Goal: Use online tool/utility

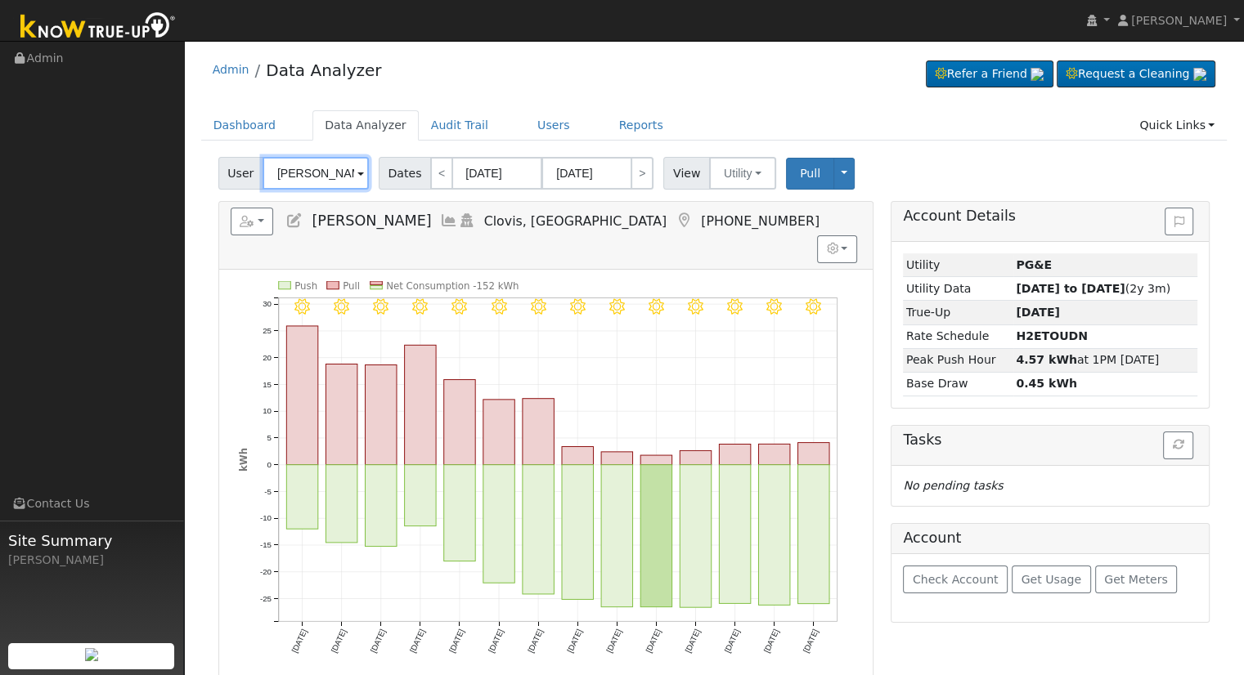
click at [324, 177] on input "[PERSON_NAME]" at bounding box center [315, 173] width 106 height 33
click at [324, 177] on input "Judith George-O'Hair" at bounding box center [315, 173] width 106 height 33
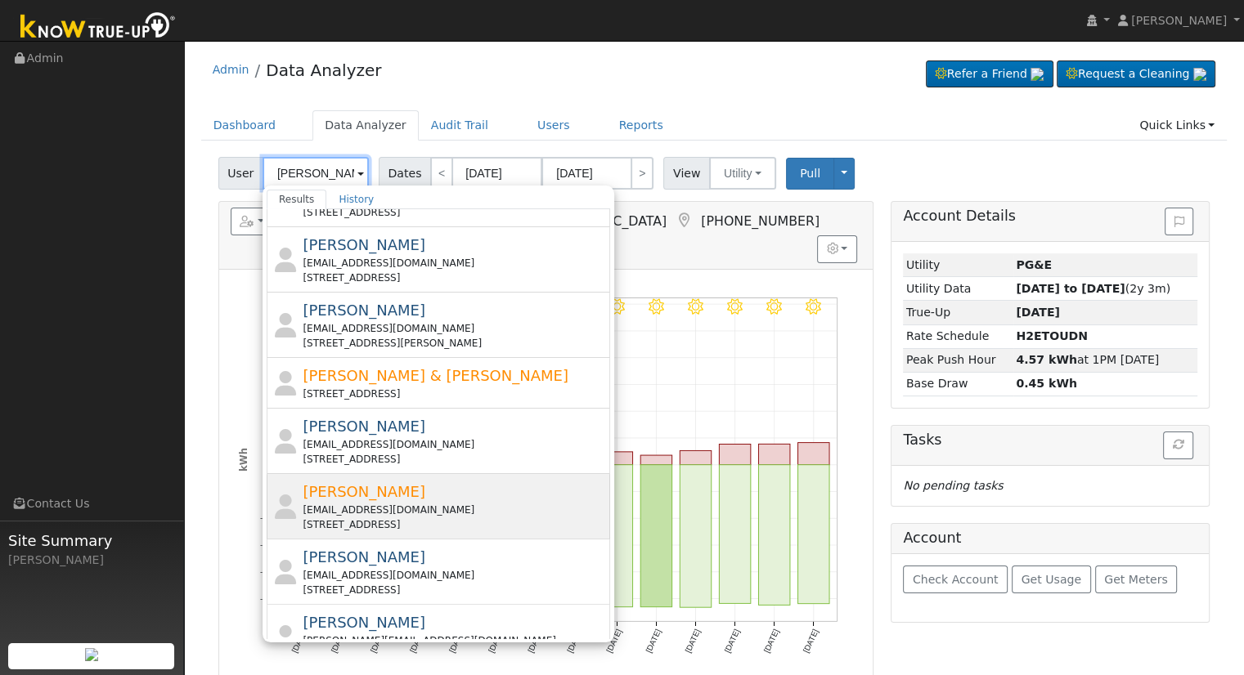
scroll to position [545, 0]
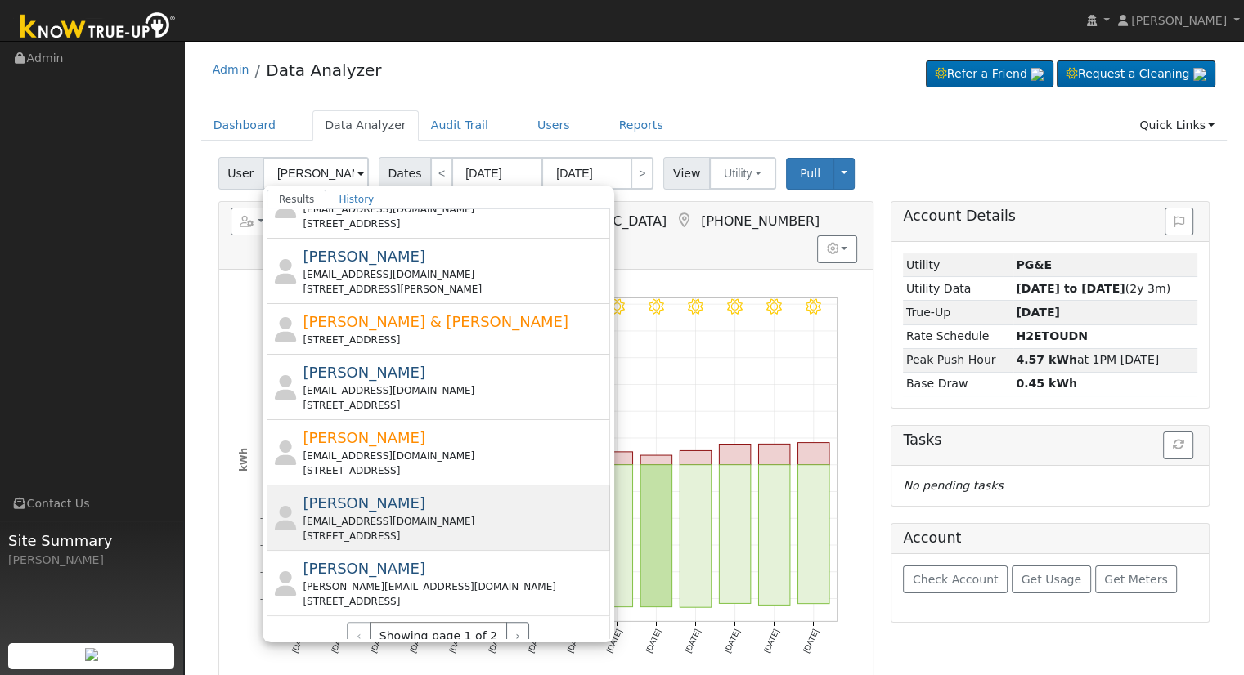
click at [397, 492] on div "Ray Cooper coop8476@comcast.net 9250 South Buttonwillow Avenue, Reedley, CA 936…" at bounding box center [454, 518] width 303 height 52
type input "[PERSON_NAME]"
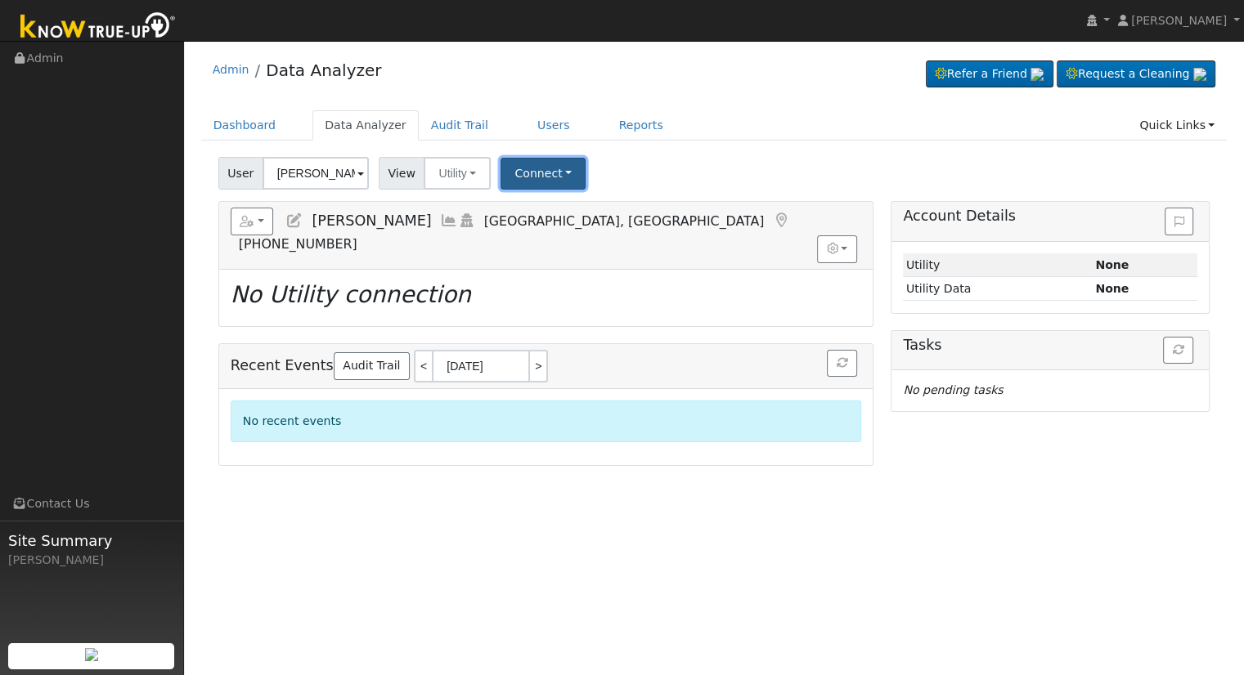
click at [530, 172] on button "Connect" at bounding box center [542, 174] width 85 height 32
click at [549, 207] on link "Select a Provider" at bounding box center [565, 209] width 128 height 23
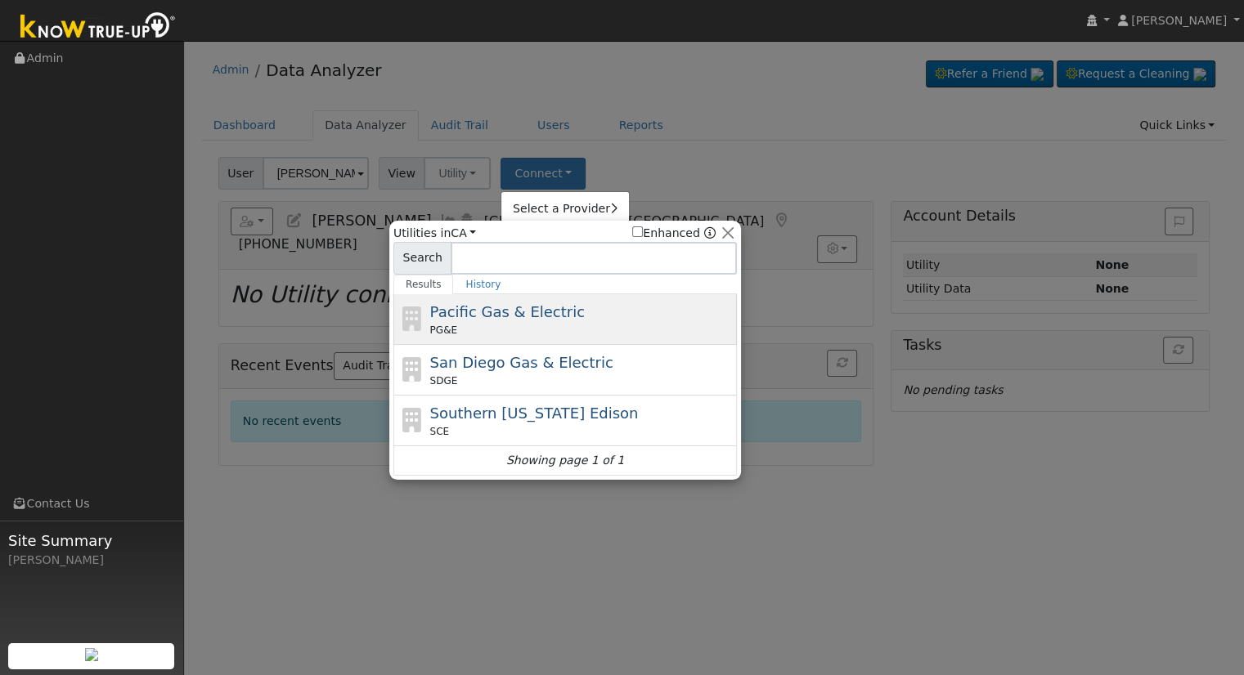
click at [475, 316] on span "Pacific Gas & Electric" at bounding box center [507, 311] width 155 height 17
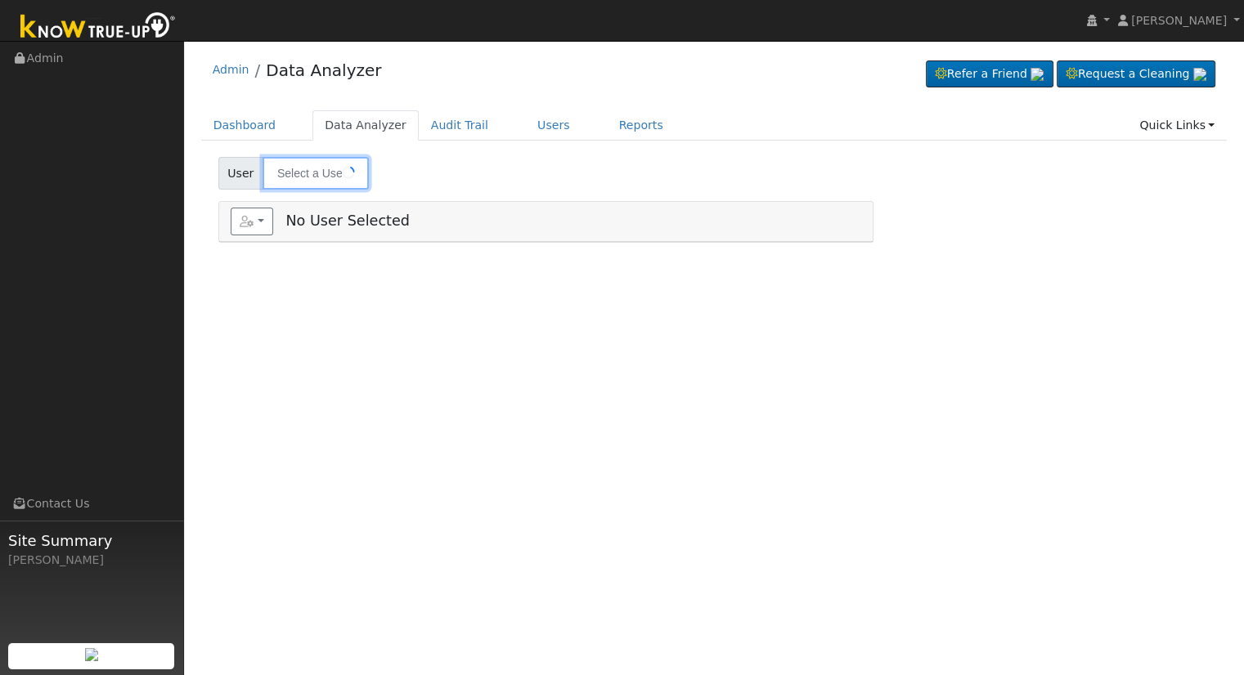
type input "[PERSON_NAME]"
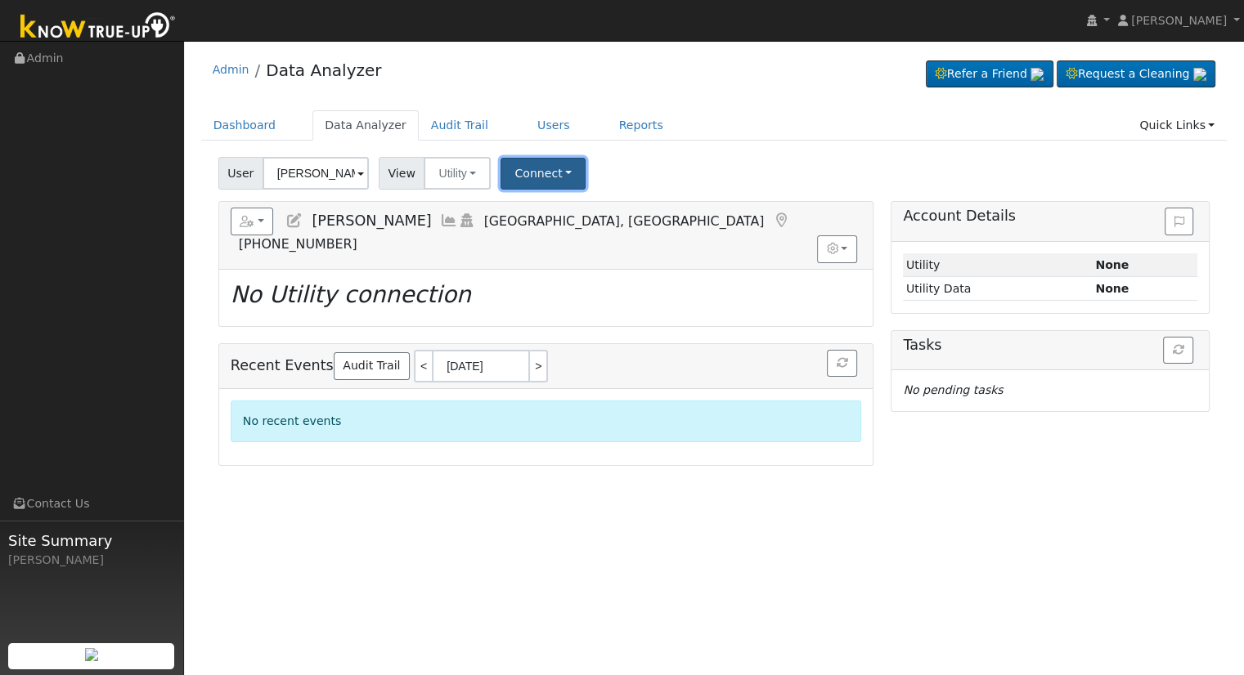
click at [534, 170] on button "Connect" at bounding box center [542, 174] width 85 height 32
click at [558, 213] on link "Select a Provider" at bounding box center [565, 209] width 128 height 23
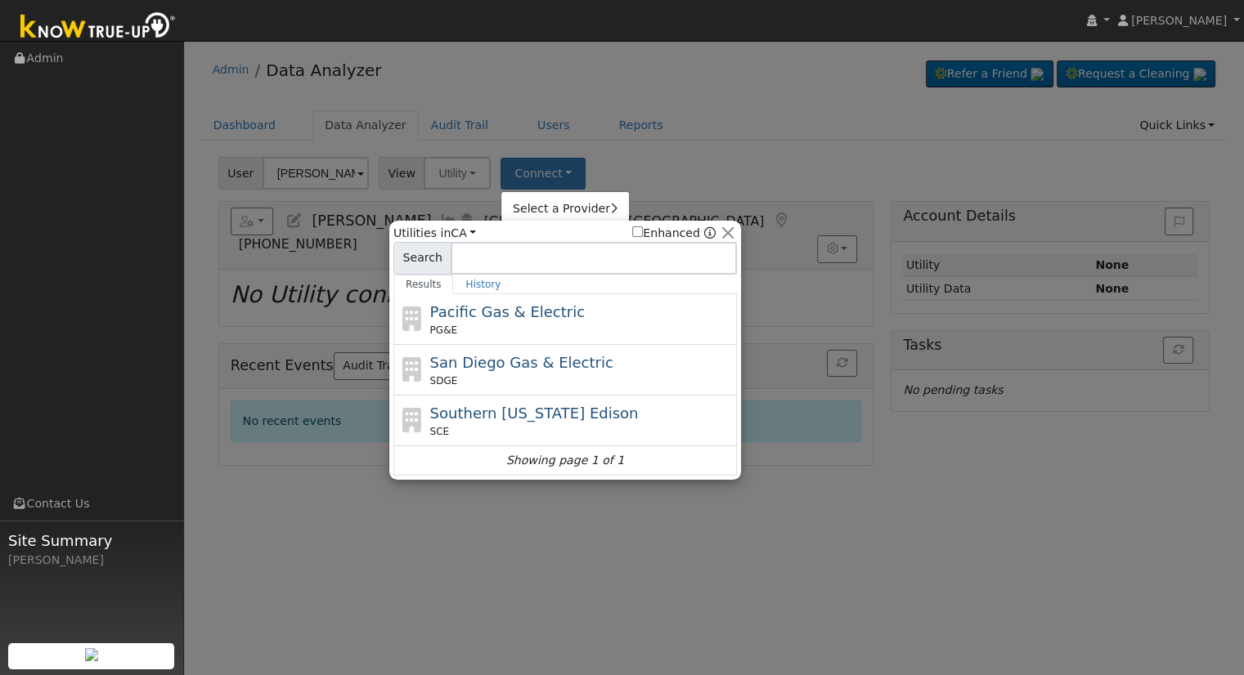
click at [540, 307] on span "Pacific Gas & Electric" at bounding box center [507, 311] width 155 height 17
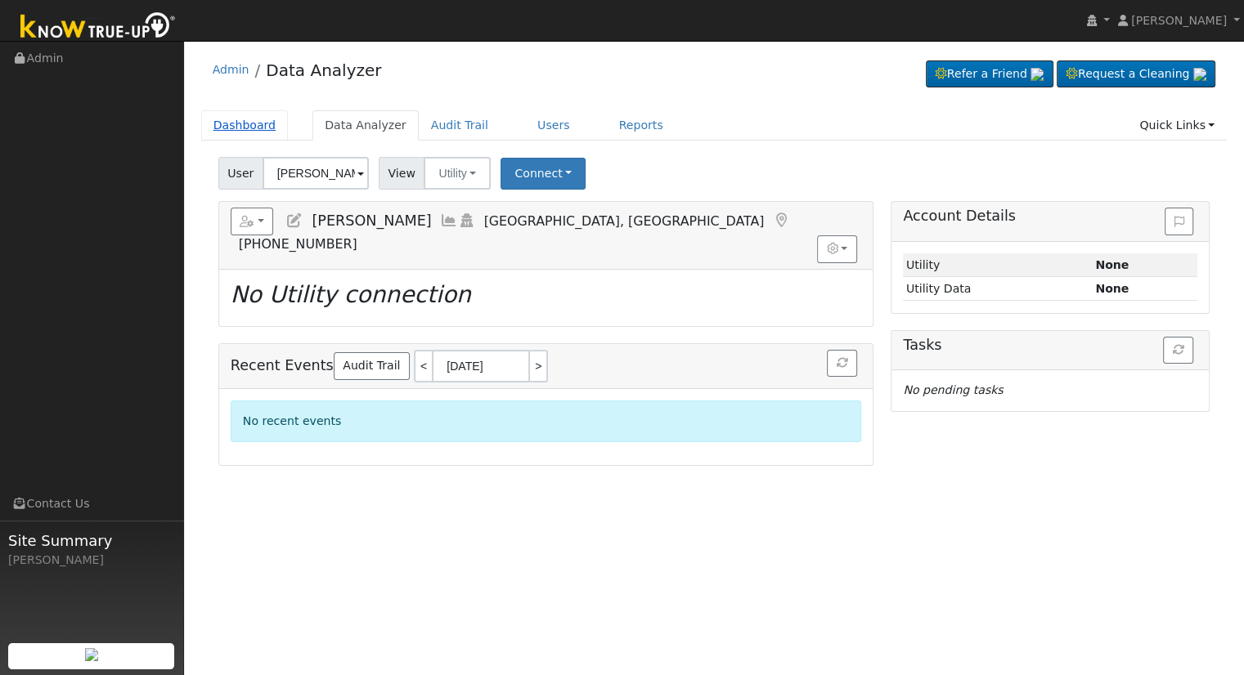
click at [226, 133] on link "Dashboard" at bounding box center [244, 125] width 87 height 30
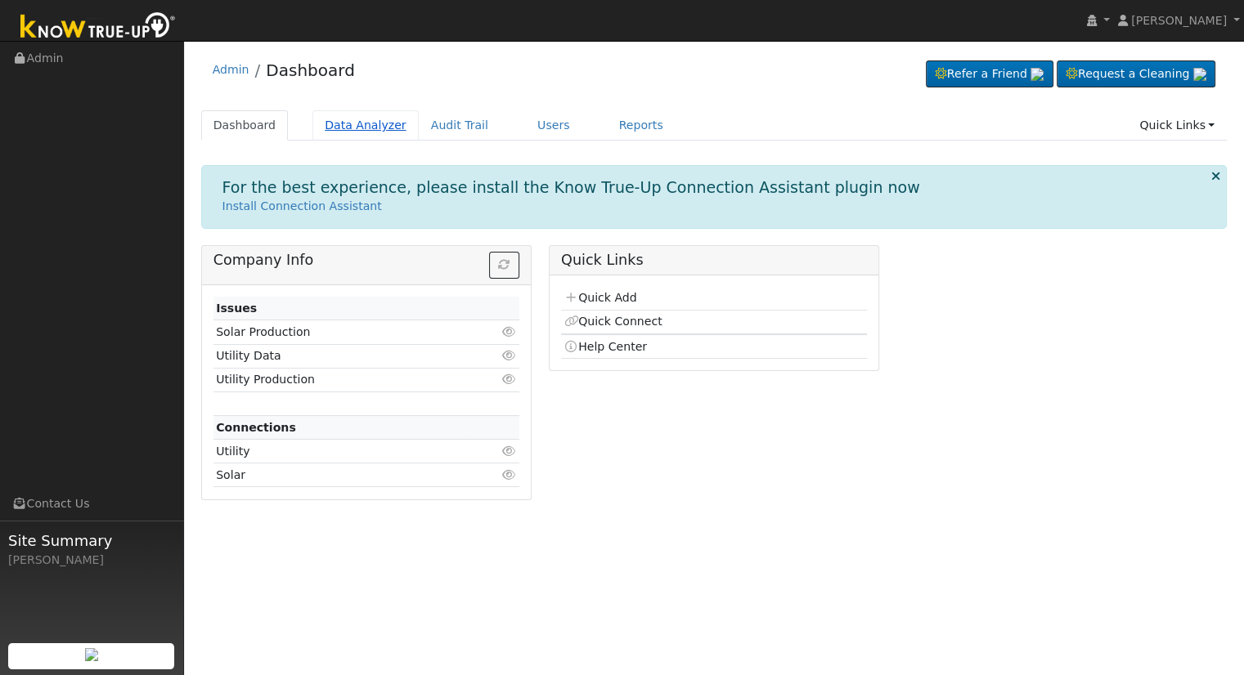
click at [337, 136] on link "Data Analyzer" at bounding box center [365, 125] width 106 height 30
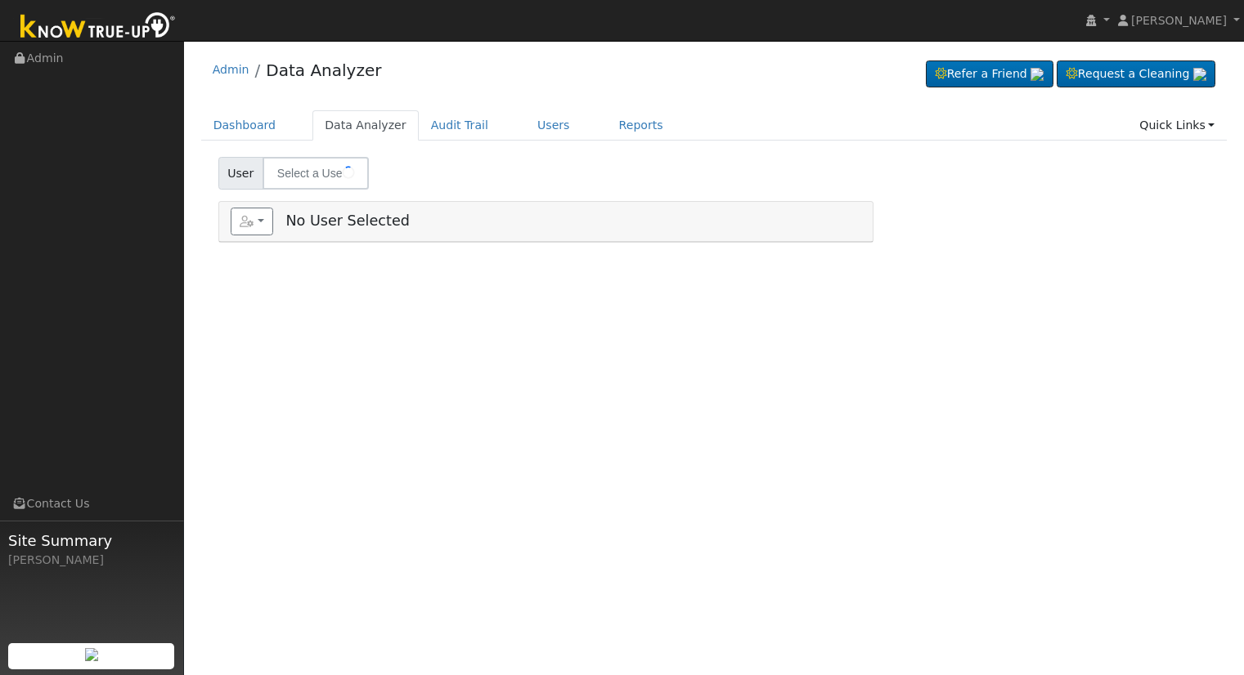
type input "[PERSON_NAME]"
